Goal: Browse casually: Explore the website without a specific task or goal

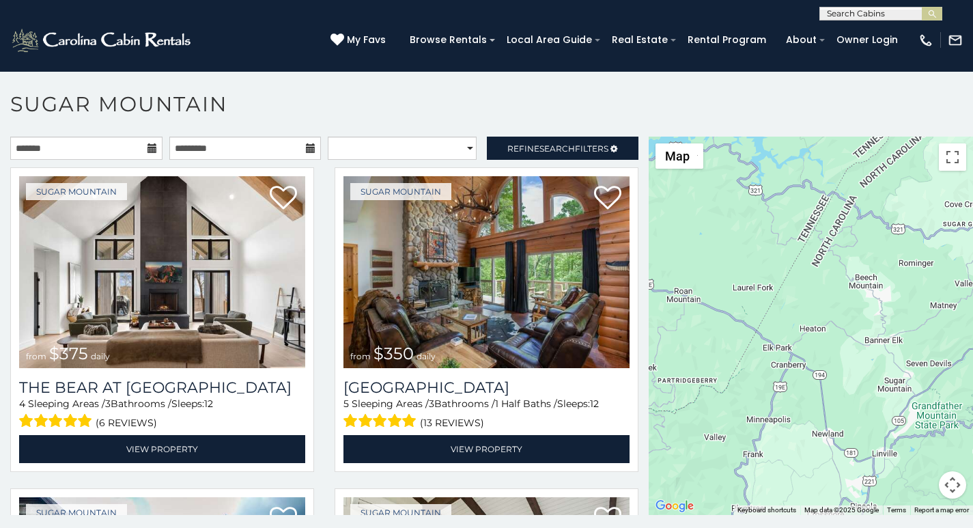
scroll to position [5, 0]
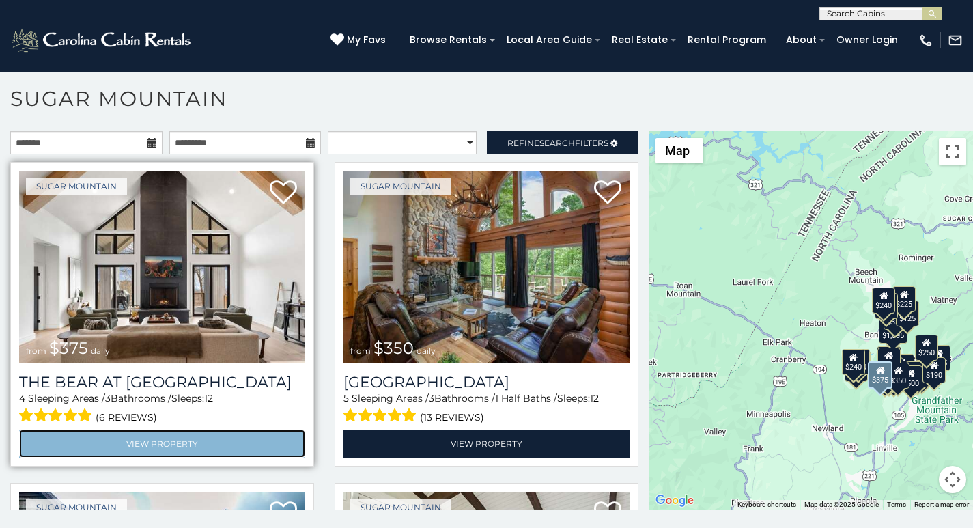
click at [75, 430] on link "View Property" at bounding box center [162, 444] width 286 height 28
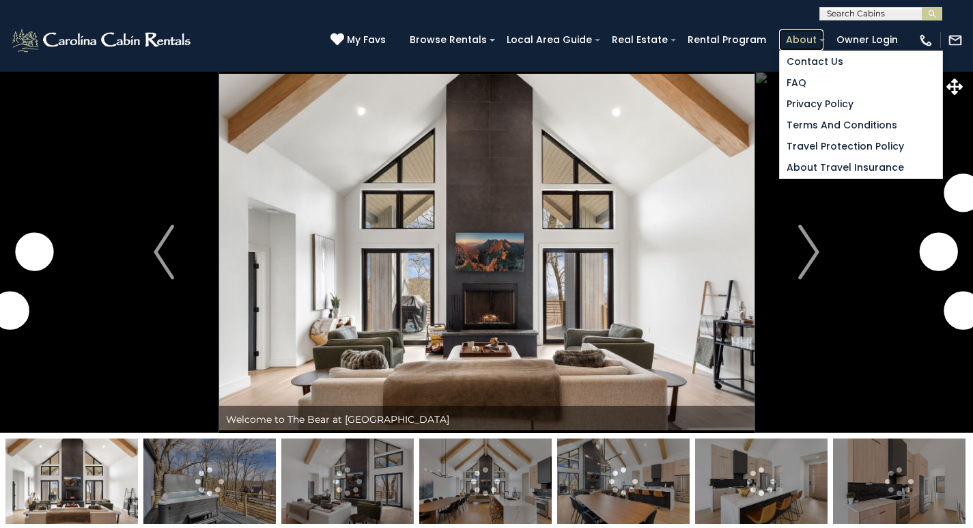
click at [805, 32] on link "About" at bounding box center [801, 39] width 44 height 21
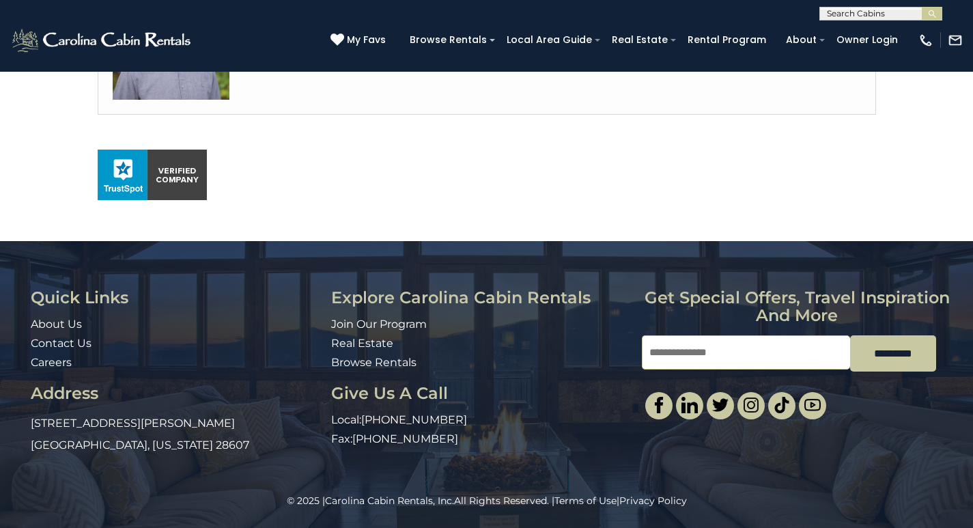
scroll to position [885, 0]
click at [38, 369] on link "Careers" at bounding box center [51, 362] width 41 height 13
